Goal: Task Accomplishment & Management: Use online tool/utility

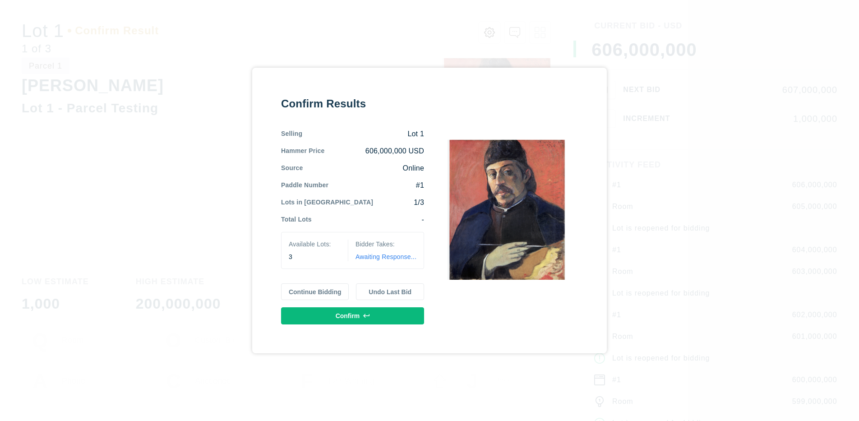
click at [315, 291] on button "Continue Bidding" at bounding box center [315, 291] width 68 height 17
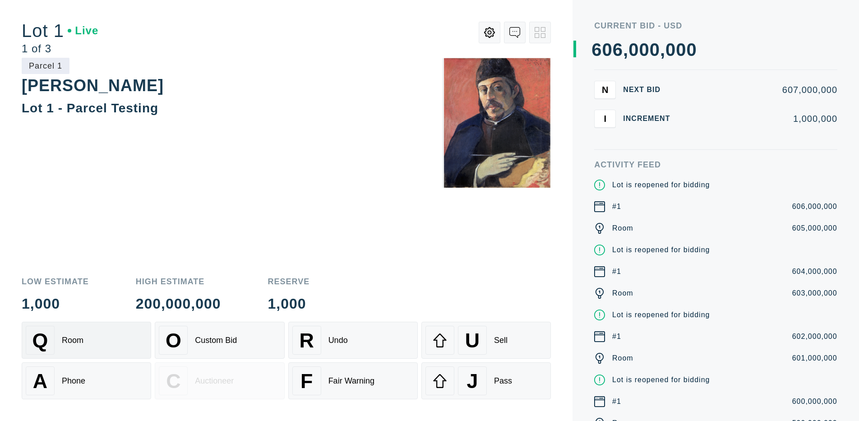
click at [86, 340] on div "Q Room" at bounding box center [86, 340] width 121 height 29
